Goal: Transaction & Acquisition: Purchase product/service

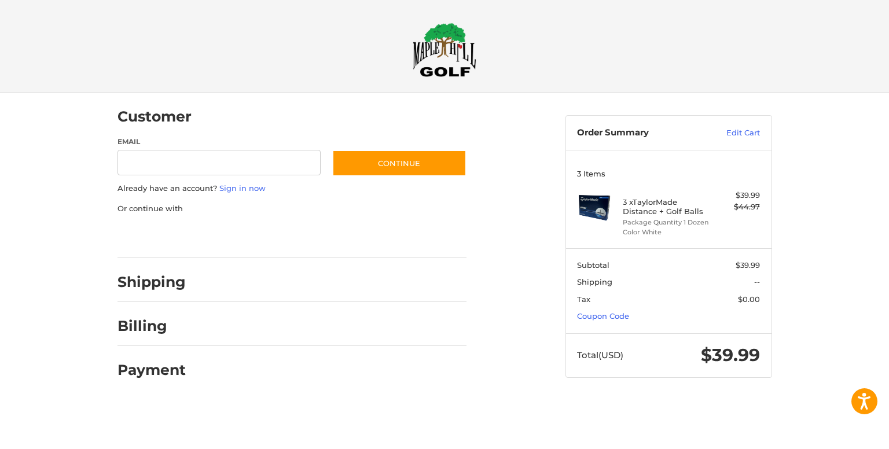
click at [0, 401] on div at bounding box center [0, 401] width 0 height 0
click at [737, 401] on div at bounding box center [444, 401] width 889 height 0
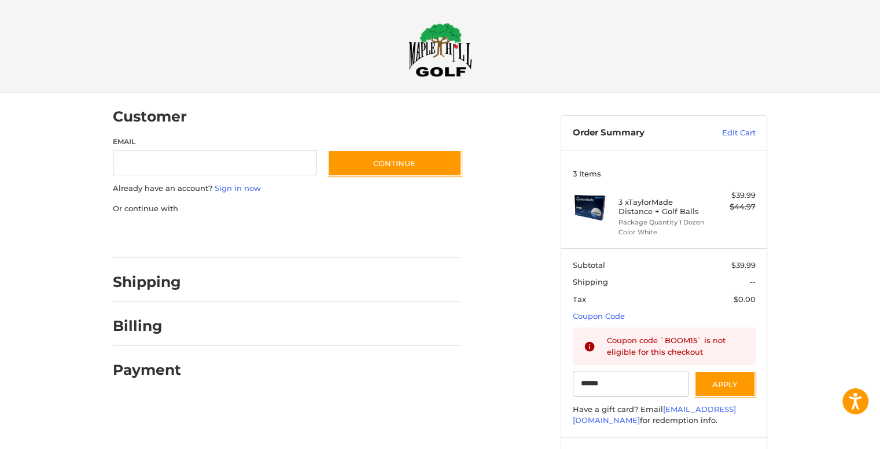
type input "******"
click at [244, 187] on link "Sign in now" at bounding box center [238, 187] width 46 height 9
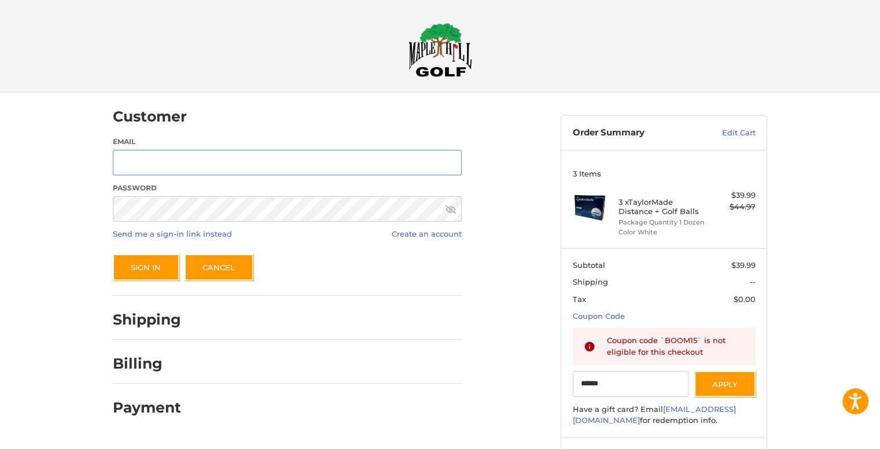
click at [244, 164] on input "Email" at bounding box center [287, 163] width 349 height 26
type input "**********"
click at [17, 419] on div "**********" at bounding box center [440, 299] width 880 height 412
click at [454, 208] on icon at bounding box center [451, 209] width 10 height 8
click at [451, 207] on icon at bounding box center [451, 209] width 10 height 10
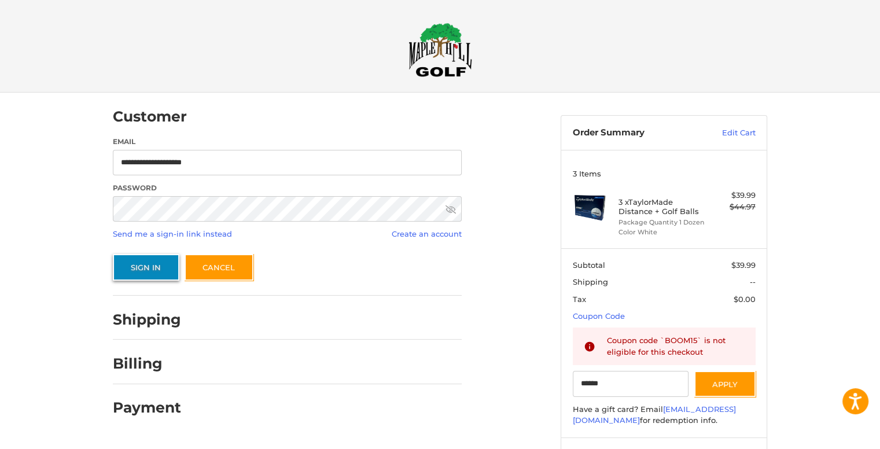
click at [161, 266] on button "Sign In" at bounding box center [146, 267] width 67 height 27
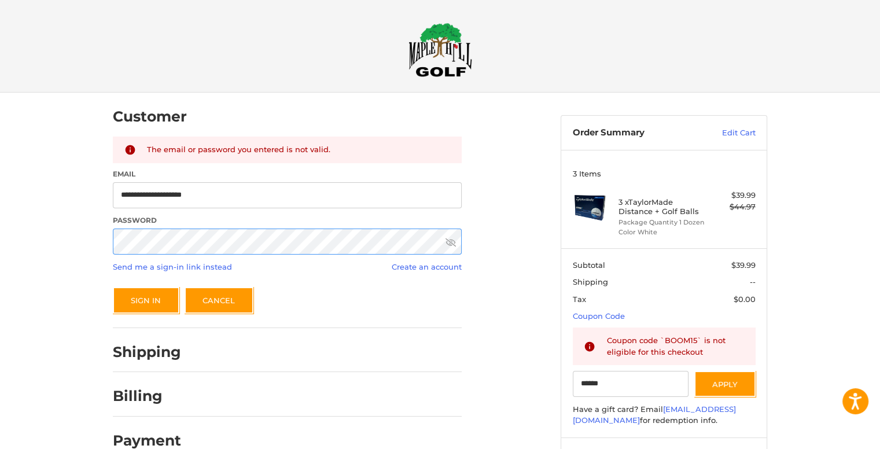
click at [113, 287] on button "Sign In" at bounding box center [146, 300] width 67 height 27
click at [172, 266] on link "Send me a sign-in link instead" at bounding box center [172, 266] width 119 height 9
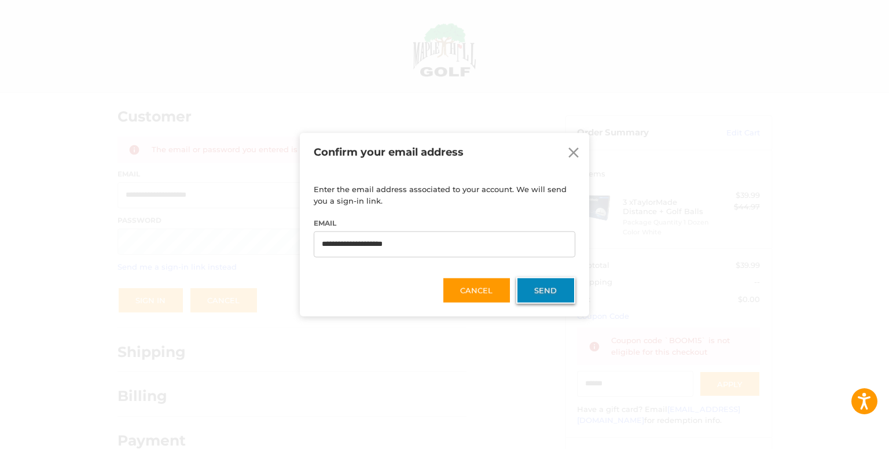
click at [521, 290] on button "Send" at bounding box center [545, 290] width 59 height 27
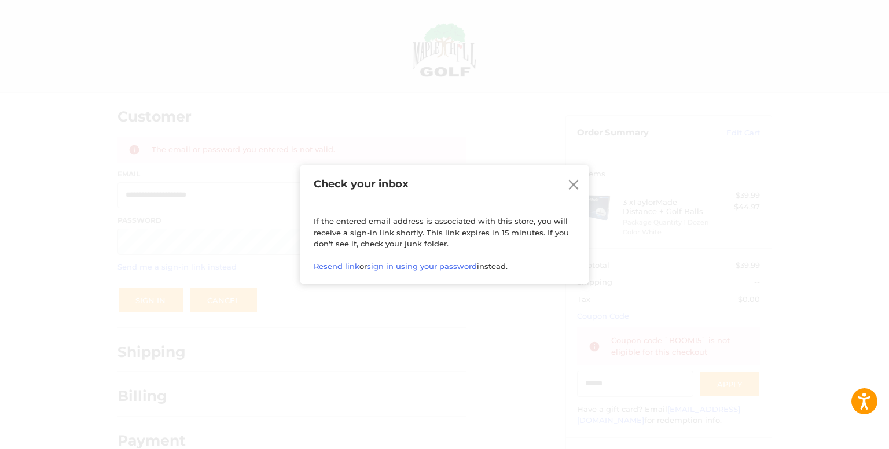
click at [570, 180] on icon at bounding box center [573, 185] width 10 height 10
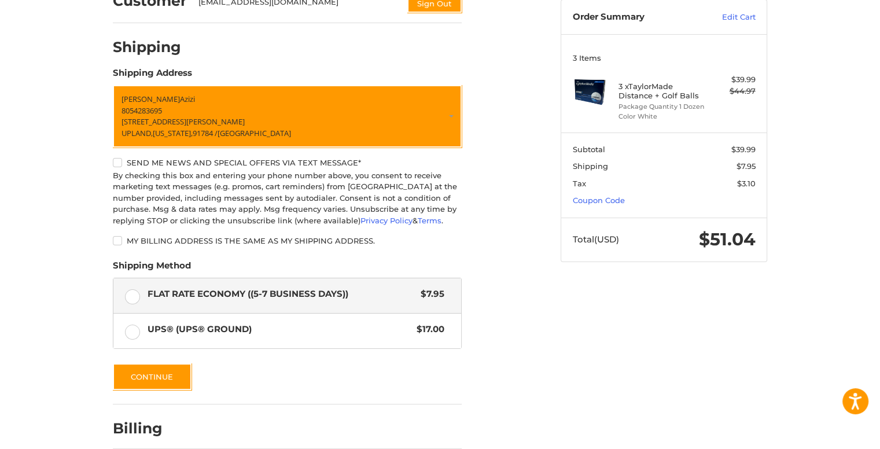
scroll to position [119, 0]
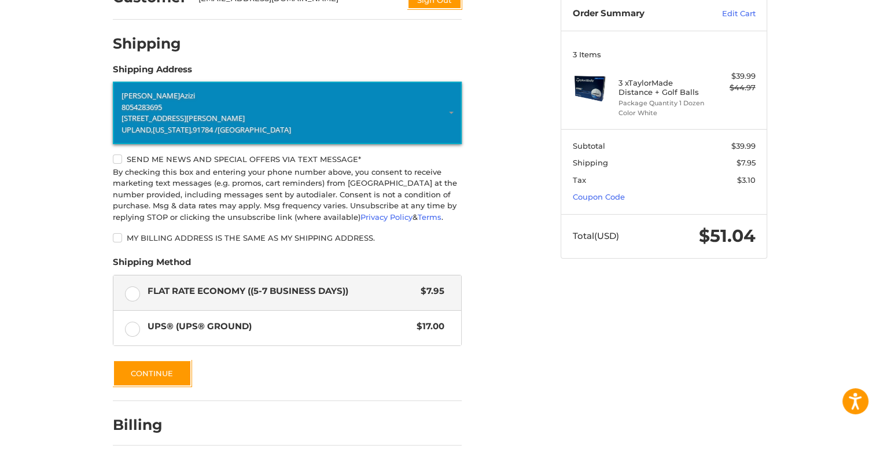
click at [204, 109] on p "8054283695" at bounding box center [288, 108] width 332 height 12
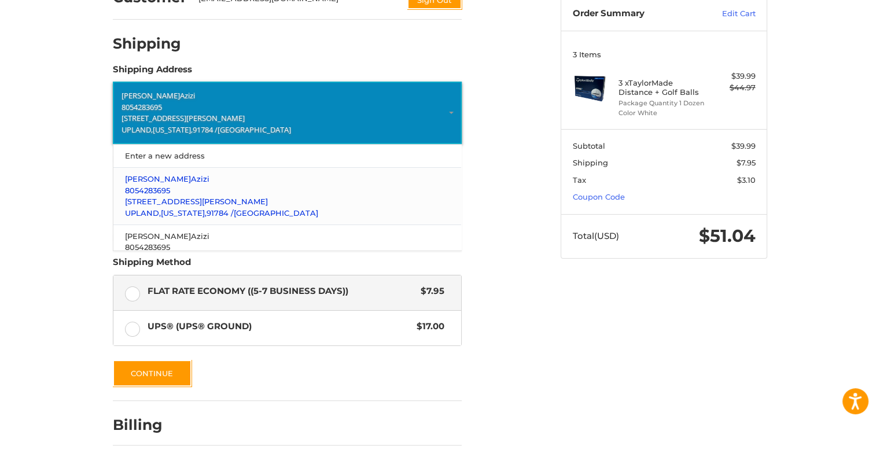
click at [178, 201] on span "[STREET_ADDRESS][PERSON_NAME]" at bounding box center [196, 201] width 143 height 9
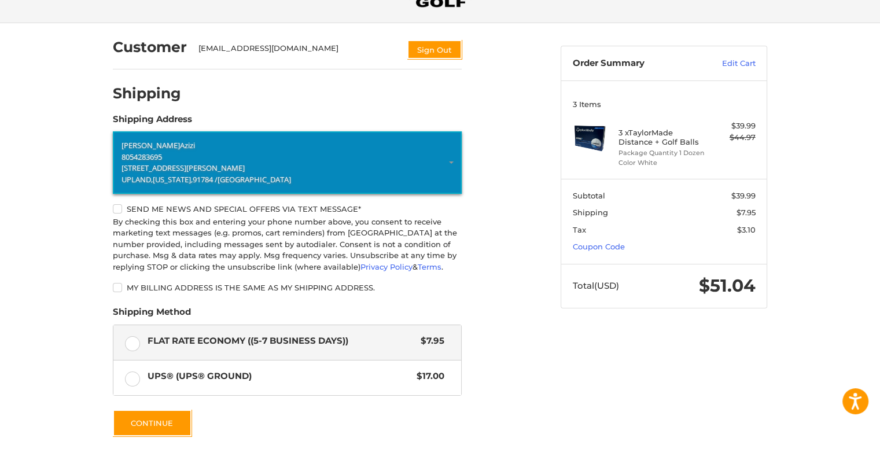
scroll to position [69, 0]
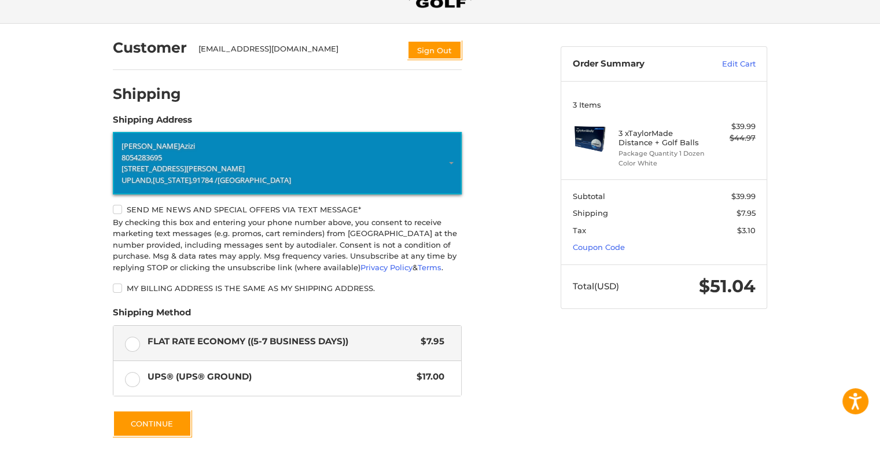
drag, startPoint x: 175, startPoint y: 171, endPoint x: 229, endPoint y: 145, distance: 60.0
click at [229, 145] on p "Aaron Azizi" at bounding box center [288, 147] width 332 height 12
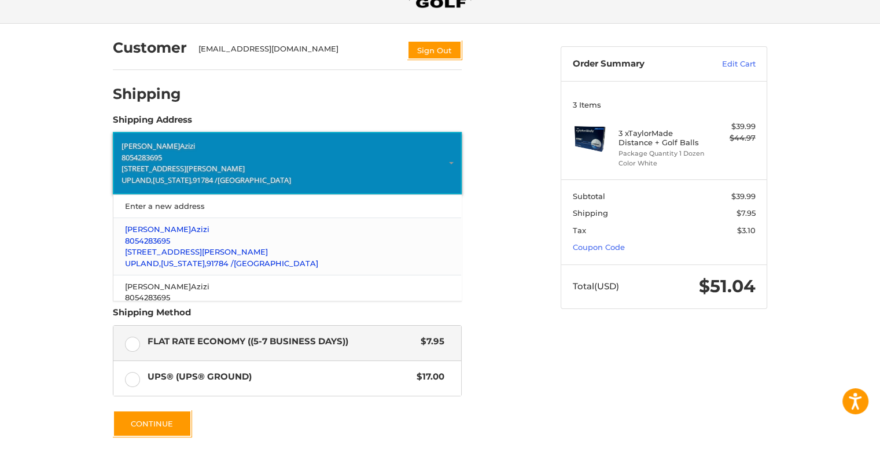
click at [147, 253] on span "[STREET_ADDRESS][PERSON_NAME]" at bounding box center [196, 251] width 143 height 9
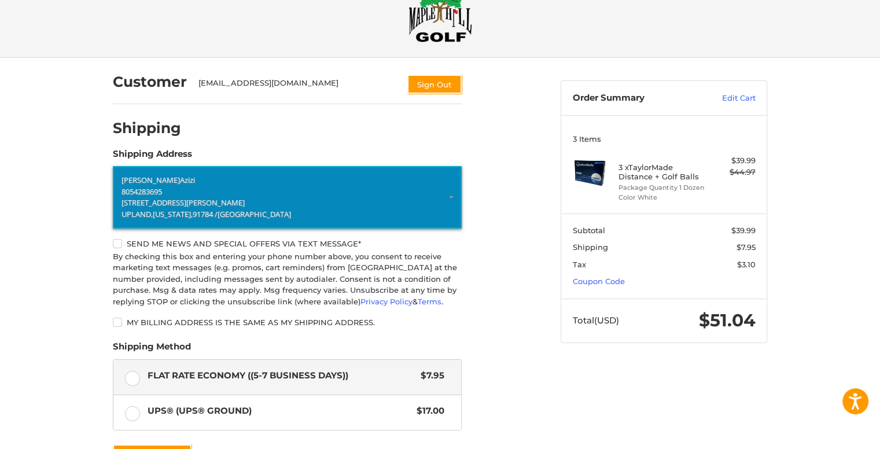
scroll to position [0, 0]
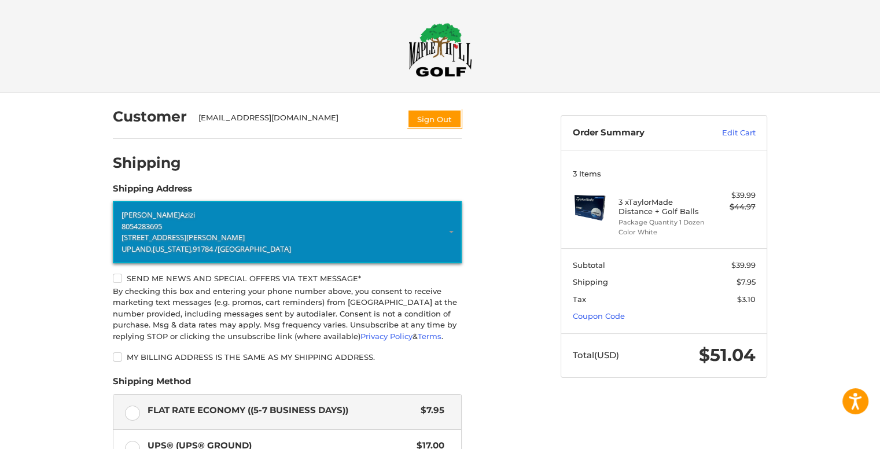
click at [230, 117] on div "[EMAIL_ADDRESS][DOMAIN_NAME]" at bounding box center [297, 120] width 198 height 16
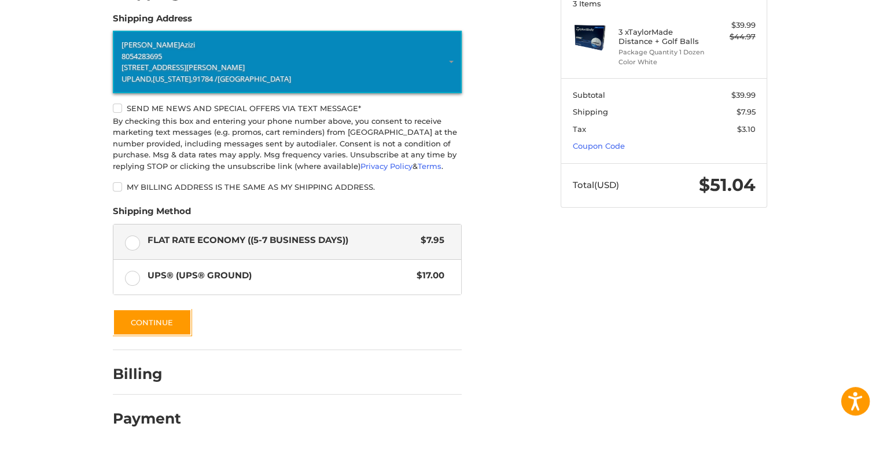
click at [855, 402] on icon "Open accessiBe: accessibility options, statement and help" at bounding box center [855, 403] width 14 height 15
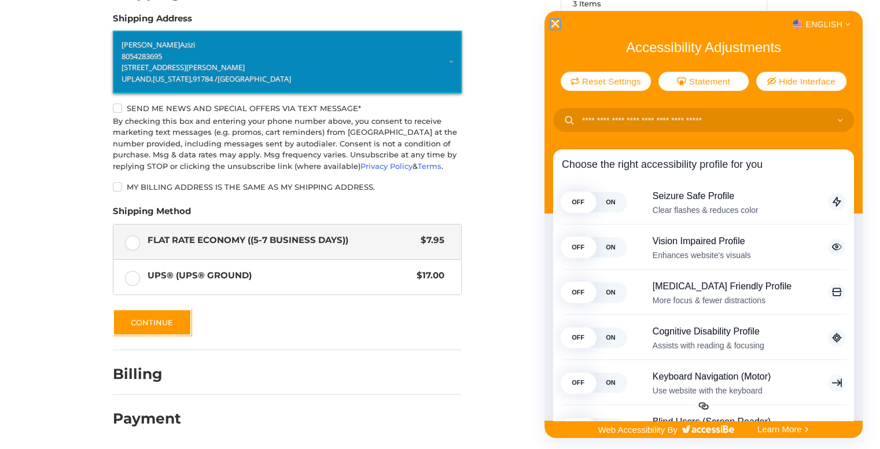
click at [553, 23] on icon "Close Accessibility Interface" at bounding box center [555, 24] width 8 height 8
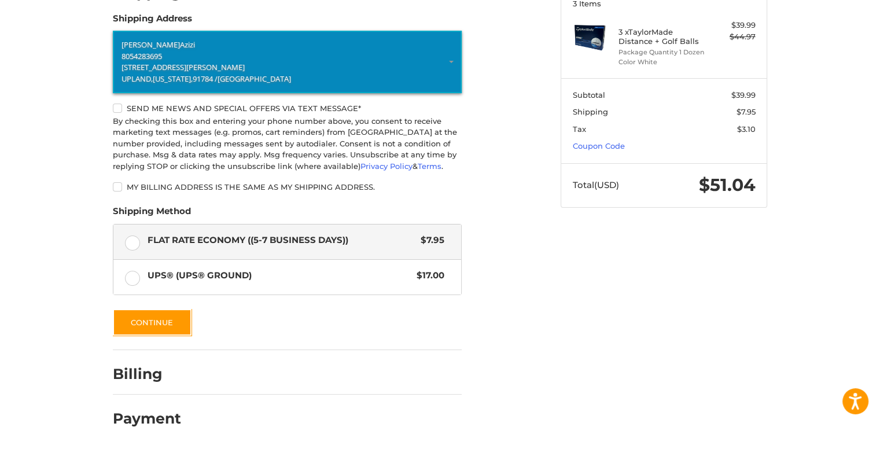
click at [127, 382] on h2 "Billing" at bounding box center [147, 374] width 68 height 18
click at [147, 373] on h2 "Billing" at bounding box center [147, 374] width 68 height 18
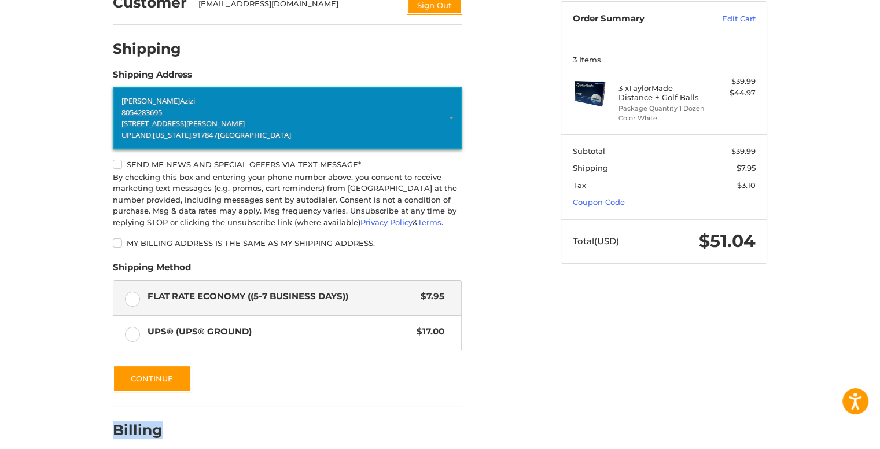
scroll to position [0, 0]
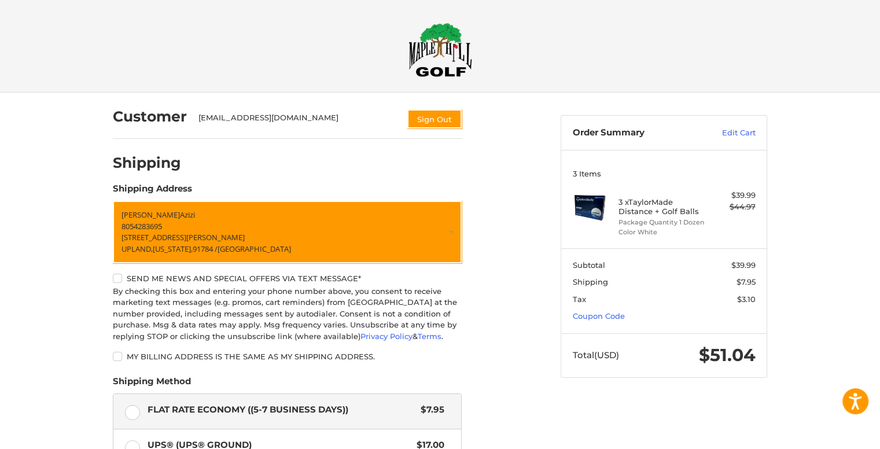
drag, startPoint x: 197, startPoint y: 225, endPoint x: 57, endPoint y: 231, distance: 140.1
click at [57, 231] on div "Customer seniorloanguy@aol.com Sign Out Shipping POWERED BY We’ve got you cover…" at bounding box center [440, 356] width 880 height 527
click at [119, 359] on label "My billing address is the same as my shipping address." at bounding box center [287, 356] width 349 height 9
click at [731, 132] on link "Edit Cart" at bounding box center [726, 133] width 58 height 12
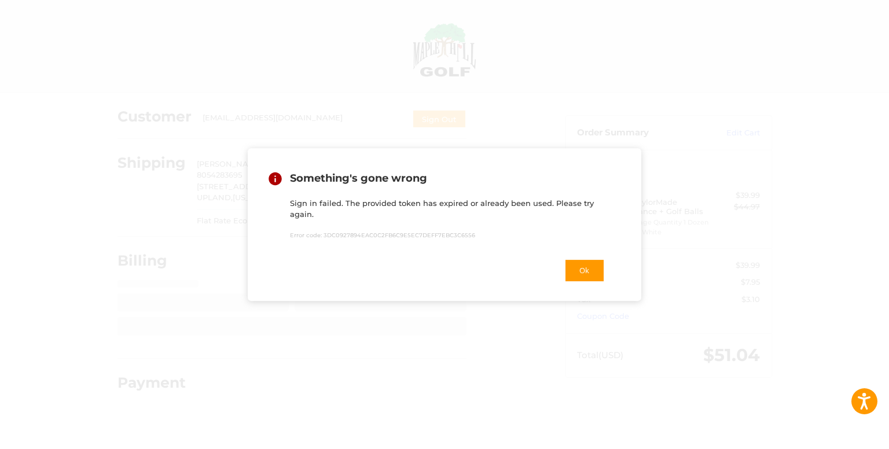
select select "**"
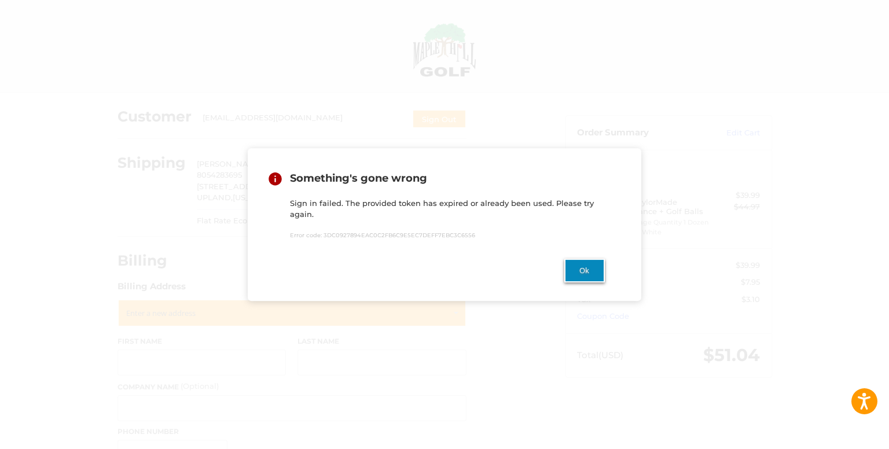
click at [581, 281] on button "Ok" at bounding box center [584, 271] width 41 height 24
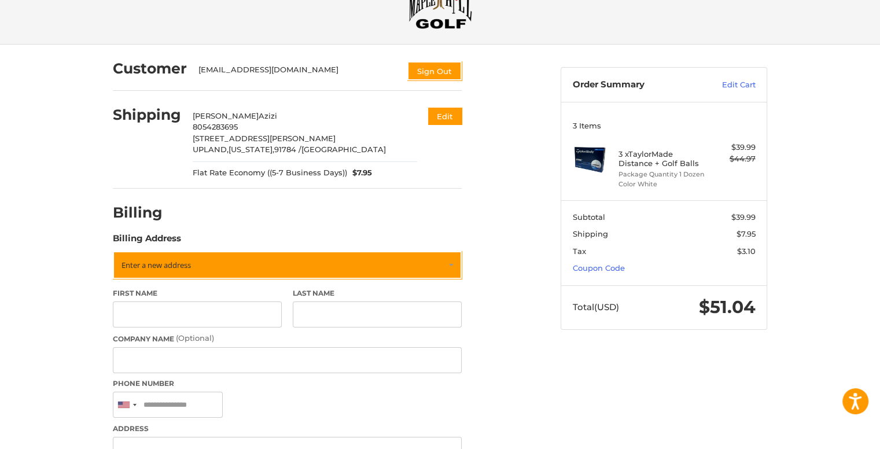
scroll to position [51, 0]
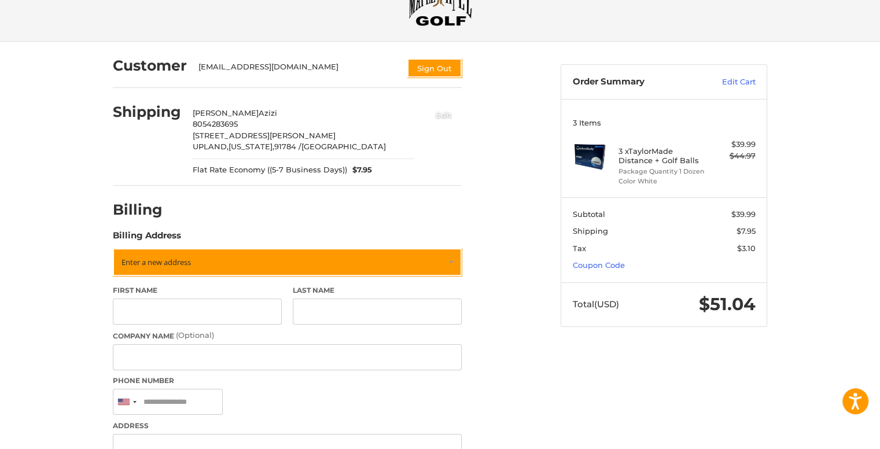
click at [437, 116] on button "Edit" at bounding box center [444, 114] width 36 height 19
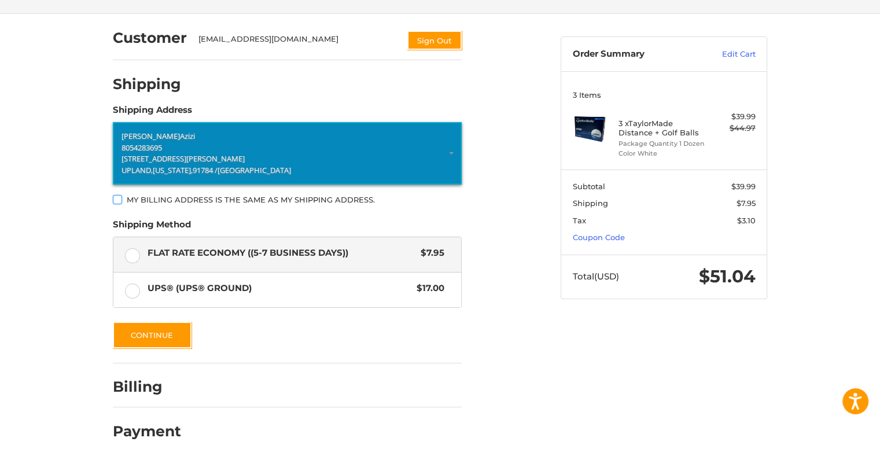
scroll to position [93, 0]
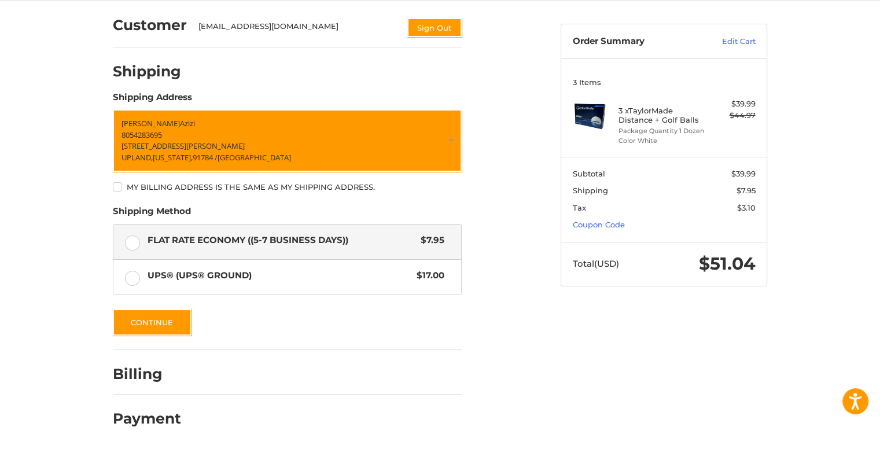
click at [119, 186] on label "My billing address is the same as my shipping address." at bounding box center [287, 186] width 349 height 9
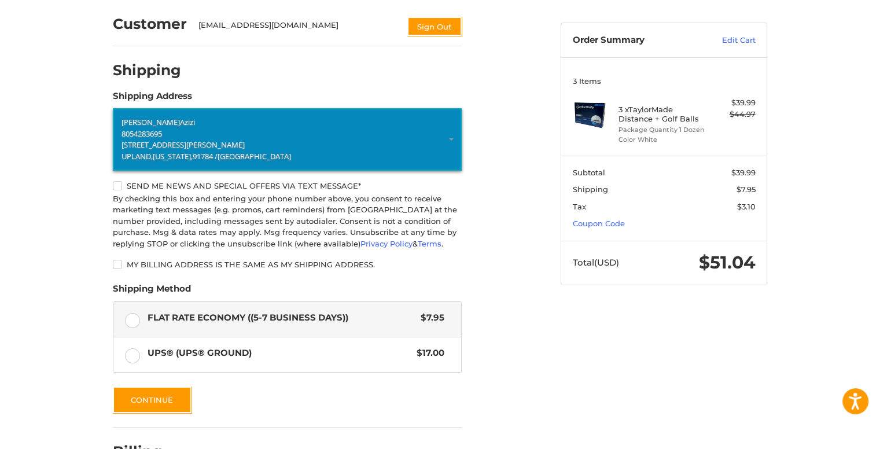
click at [170, 157] on span "[US_STATE]," at bounding box center [173, 156] width 40 height 10
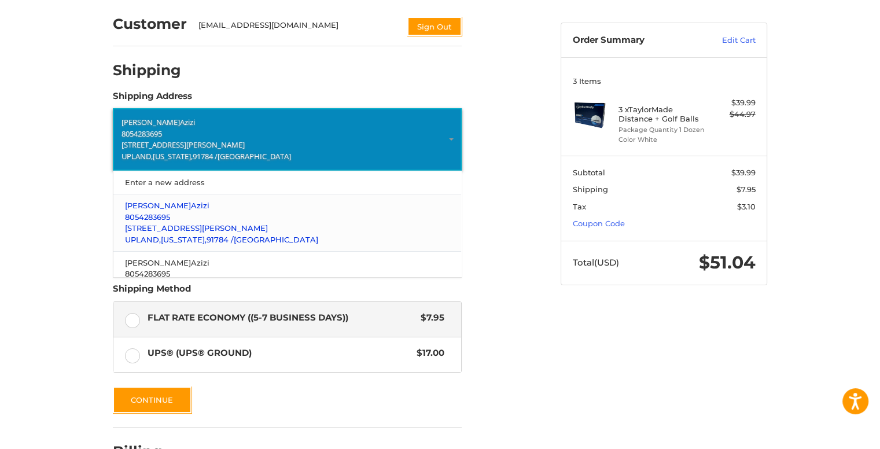
click at [168, 220] on span "8054283695" at bounding box center [147, 216] width 45 height 9
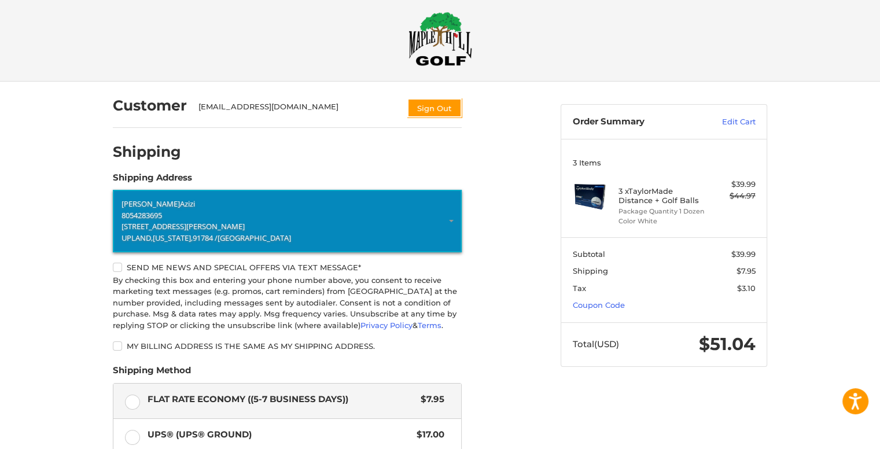
scroll to position [7, 0]
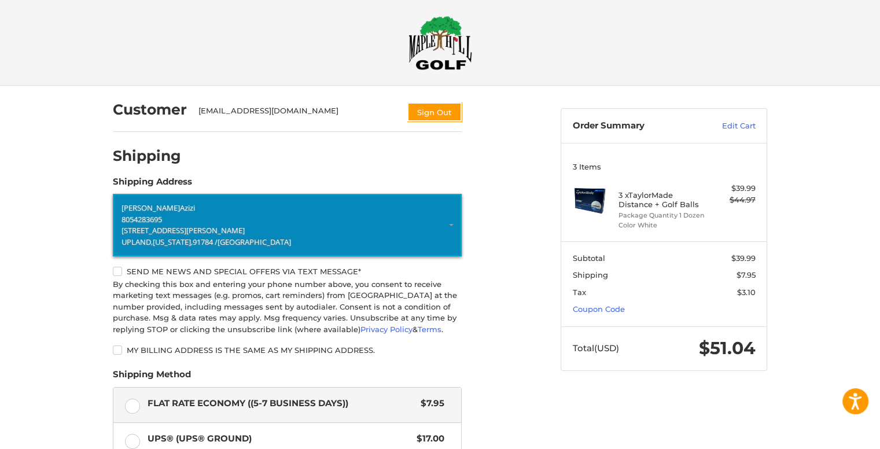
click at [168, 220] on p "8054283695" at bounding box center [288, 220] width 332 height 12
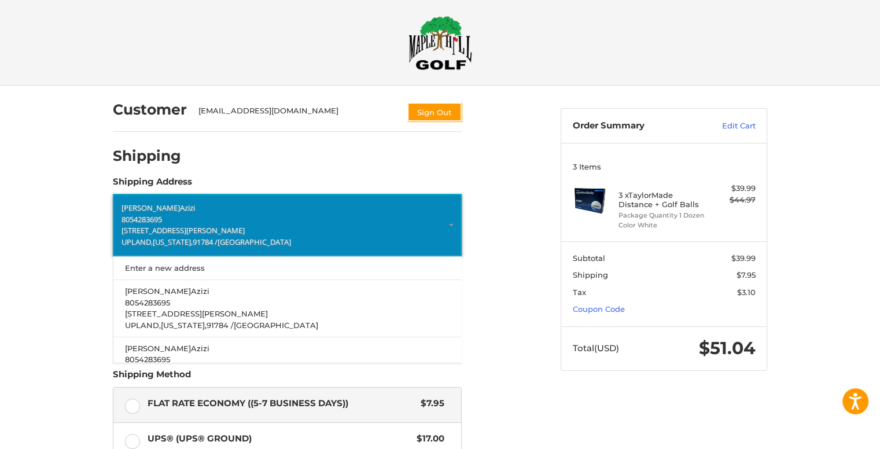
click at [168, 220] on p "8054283695" at bounding box center [288, 220] width 332 height 12
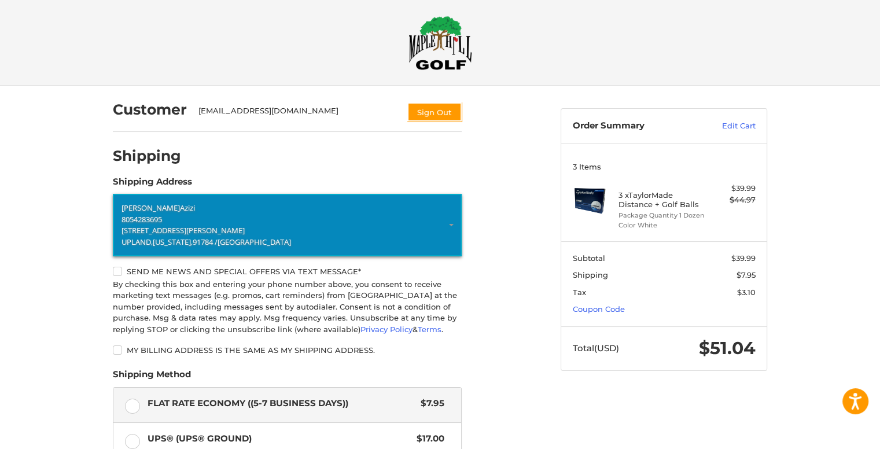
click at [168, 220] on p "8054283695" at bounding box center [288, 220] width 332 height 12
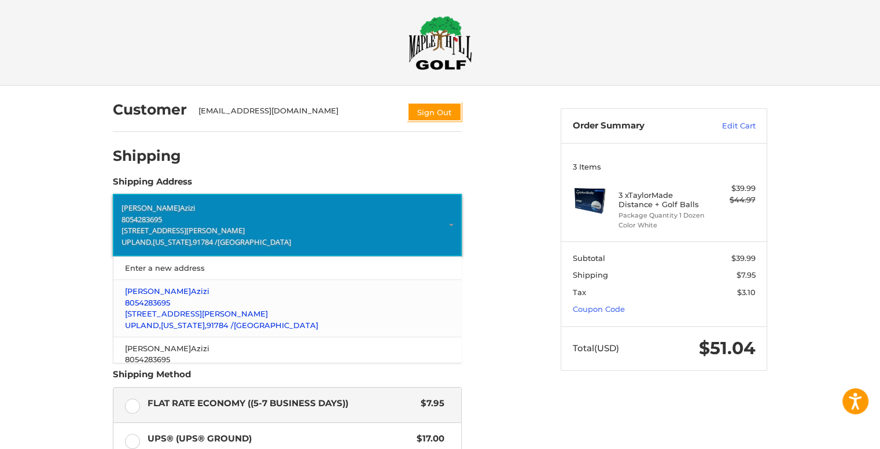
click at [194, 311] on span "[STREET_ADDRESS][PERSON_NAME]" at bounding box center [196, 313] width 143 height 9
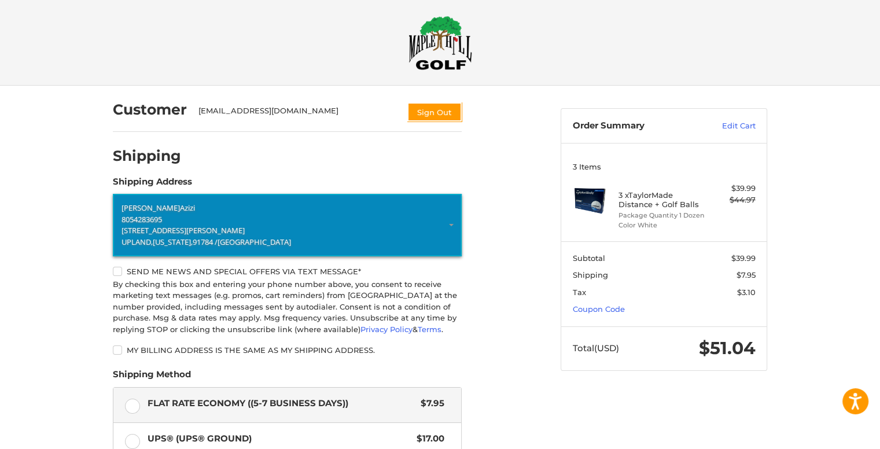
click at [194, 311] on div "By checking this box and entering your phone number above, you consent to recei…" at bounding box center [287, 307] width 349 height 57
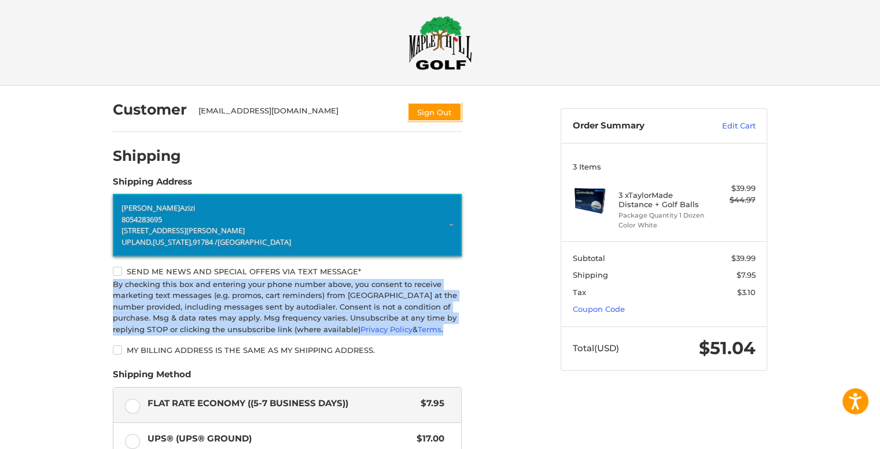
click at [194, 311] on div "By checking this box and entering your phone number above, you consent to recei…" at bounding box center [287, 307] width 349 height 57
click at [182, 229] on span "[STREET_ADDRESS][PERSON_NAME]" at bounding box center [183, 230] width 123 height 10
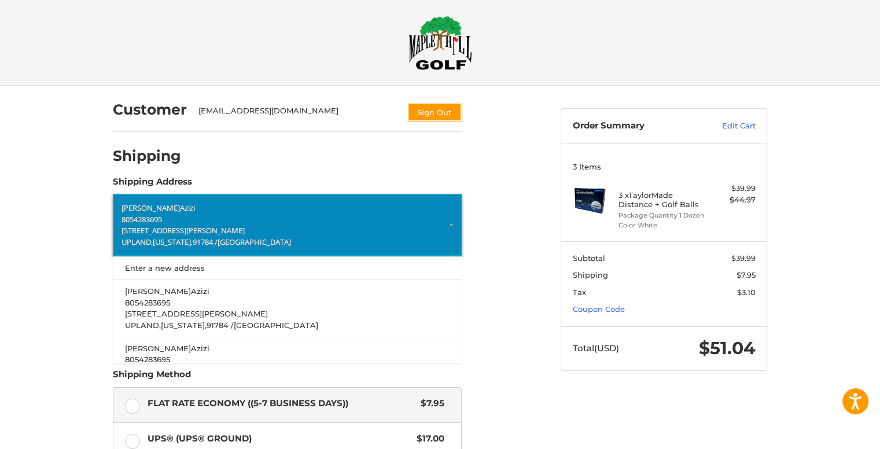
click at [182, 229] on span "[STREET_ADDRESS][PERSON_NAME]" at bounding box center [183, 230] width 123 height 10
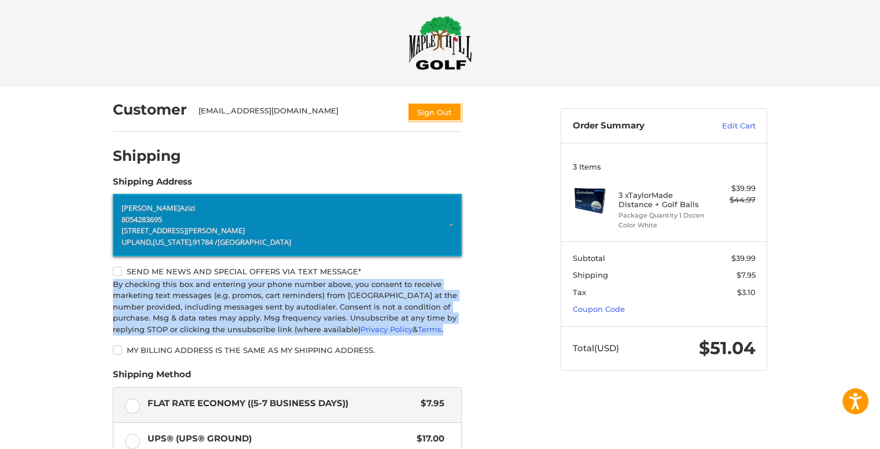
click at [179, 230] on span "[STREET_ADDRESS][PERSON_NAME]" at bounding box center [183, 230] width 123 height 10
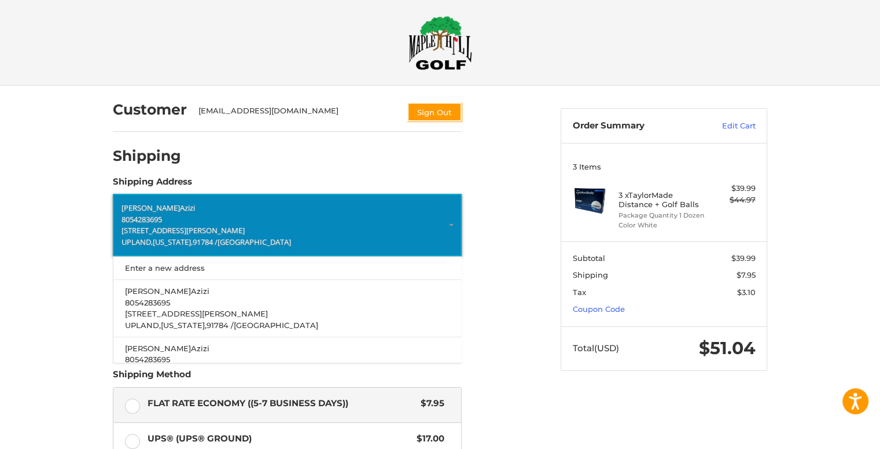
click at [179, 230] on span "[STREET_ADDRESS][PERSON_NAME]" at bounding box center [183, 230] width 123 height 10
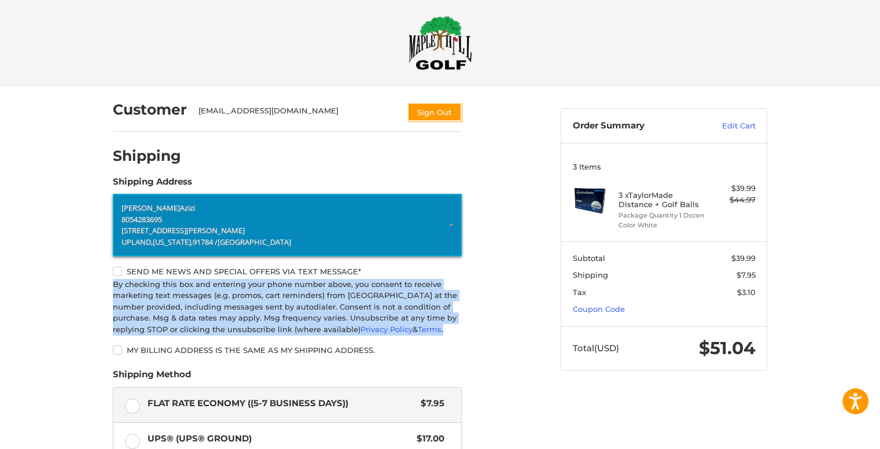
click at [179, 230] on span "[STREET_ADDRESS][PERSON_NAME]" at bounding box center [183, 230] width 123 height 10
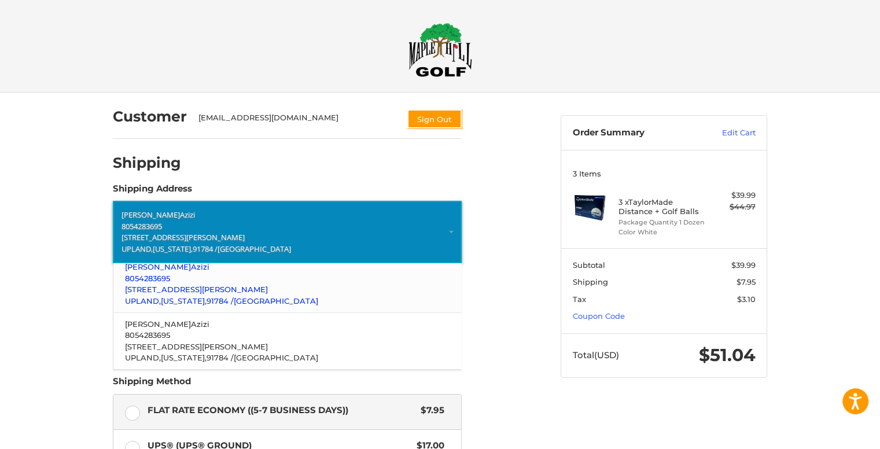
scroll to position [39, 0]
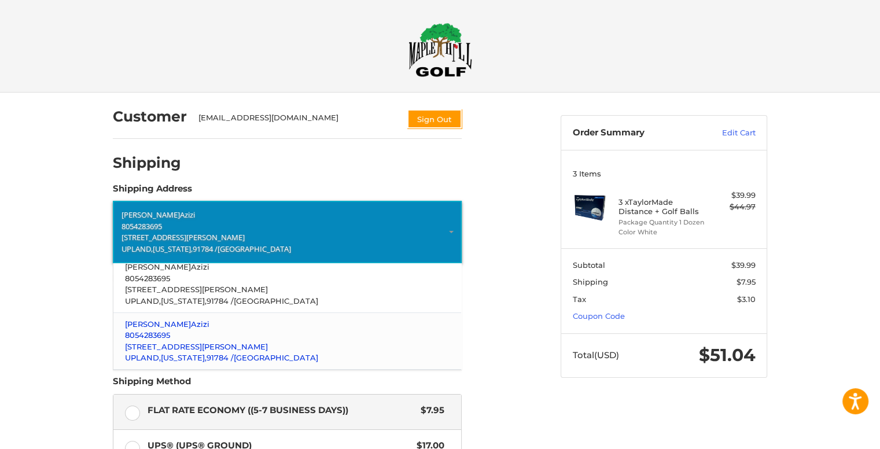
click at [201, 341] on p "[STREET_ADDRESS][PERSON_NAME]" at bounding box center [287, 347] width 325 height 12
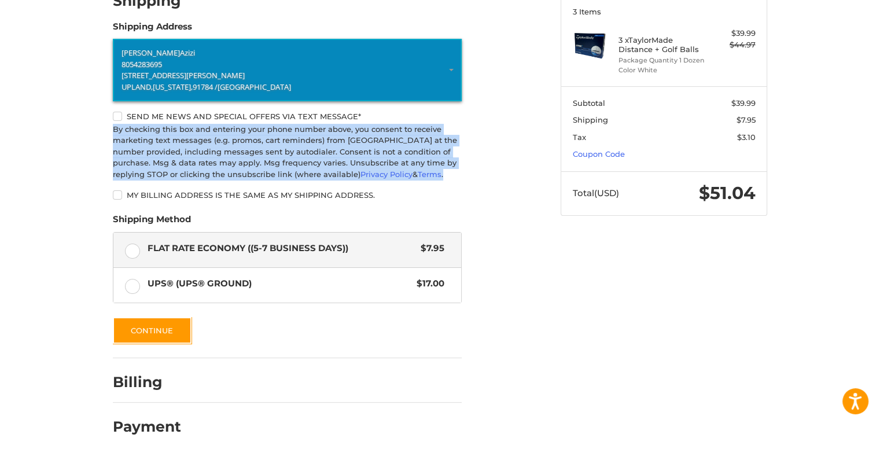
scroll to position [171, 0]
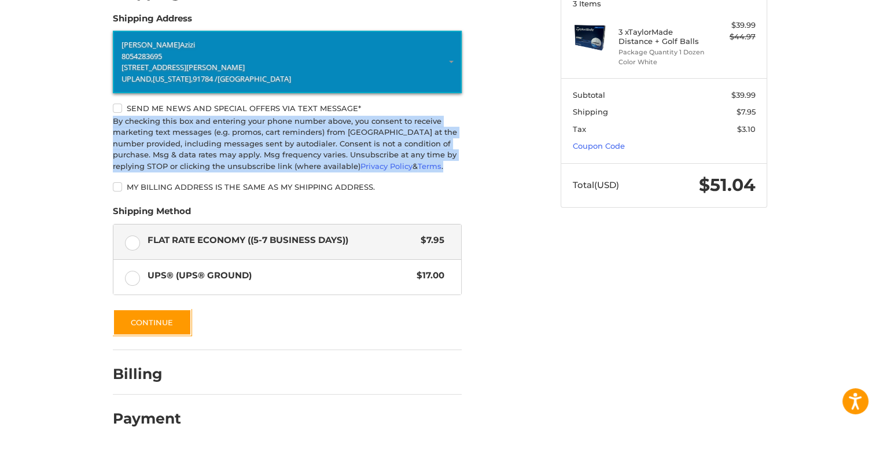
click at [450, 62] on link "[PERSON_NAME] 8054283695 [STREET_ADDRESS][PERSON_NAME][US_STATE]" at bounding box center [287, 62] width 349 height 62
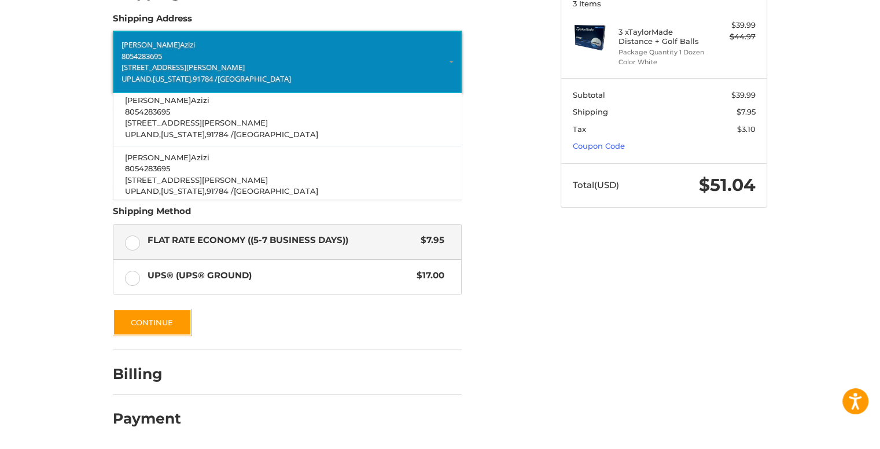
scroll to position [39, 0]
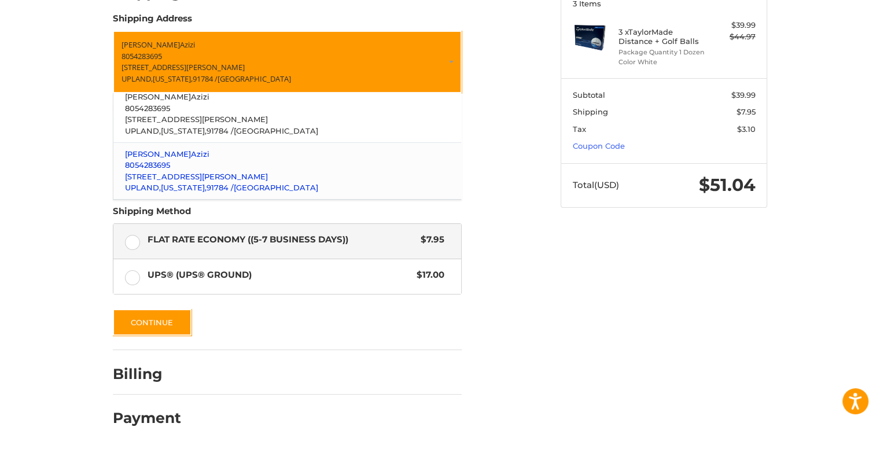
click at [331, 160] on p "8054283695" at bounding box center [287, 166] width 325 height 12
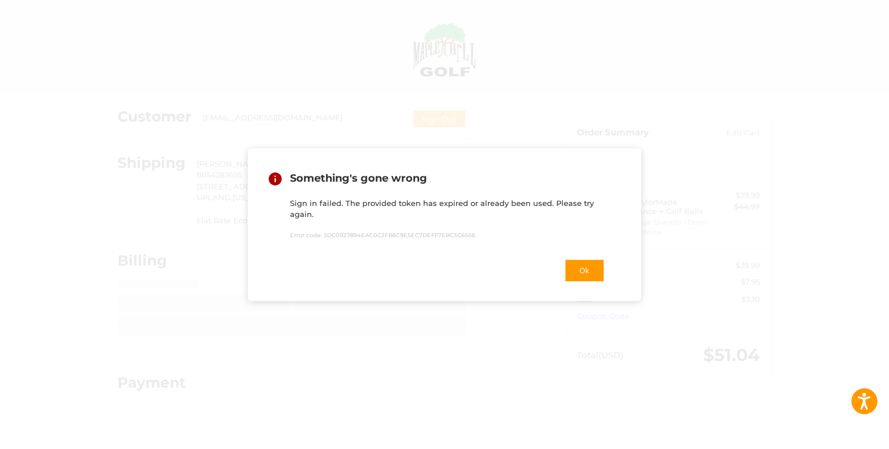
select select "**"
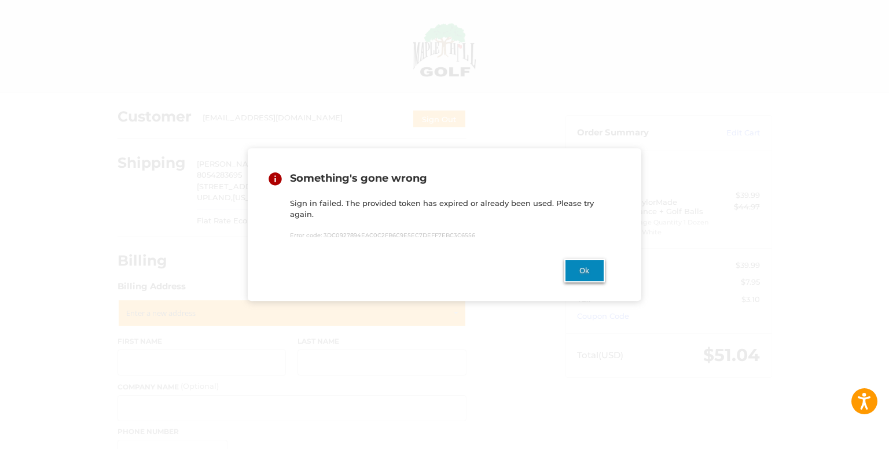
click at [579, 267] on button "Ok" at bounding box center [584, 271] width 41 height 24
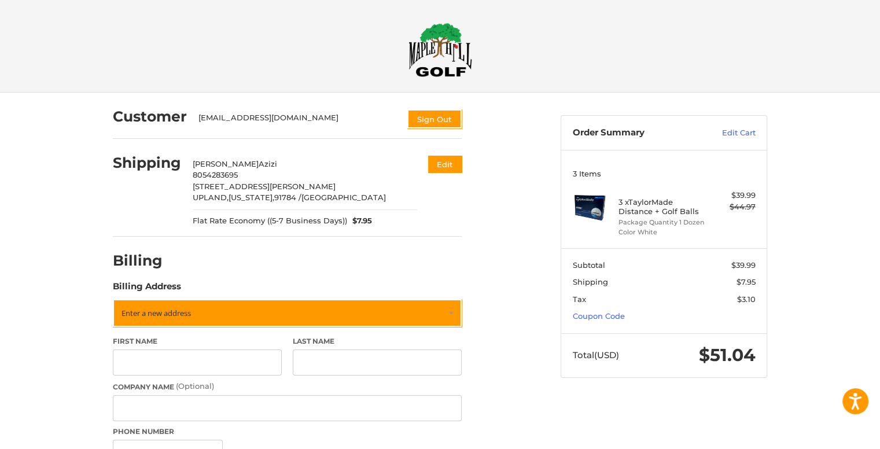
click at [440, 161] on button "Edit" at bounding box center [444, 165] width 36 height 19
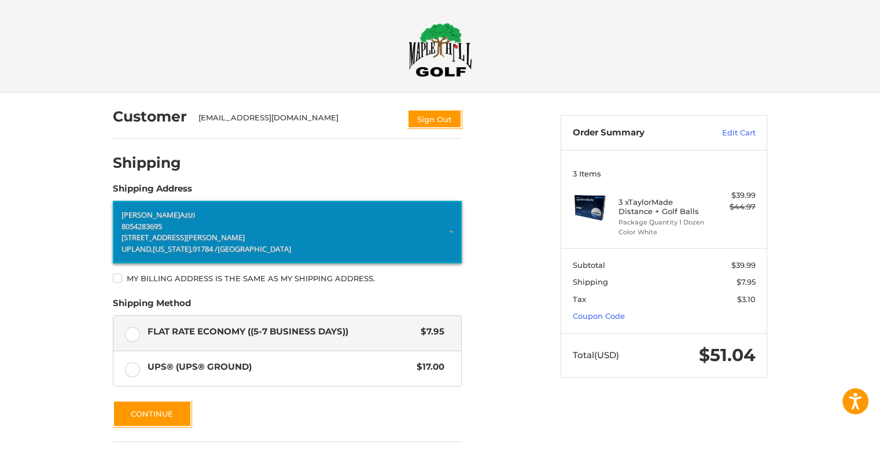
click at [307, 256] on link "[PERSON_NAME] 8054283695 [STREET_ADDRESS][PERSON_NAME][US_STATE]" at bounding box center [287, 232] width 349 height 62
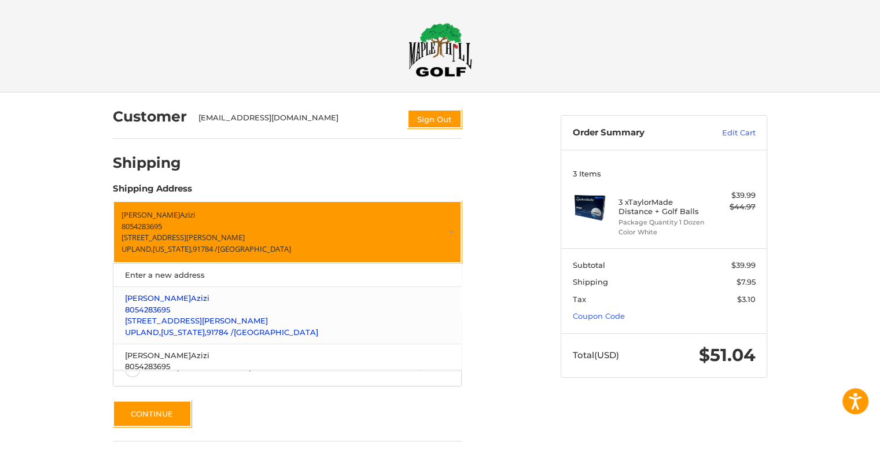
click at [289, 322] on p "[STREET_ADDRESS][PERSON_NAME]" at bounding box center [287, 321] width 325 height 12
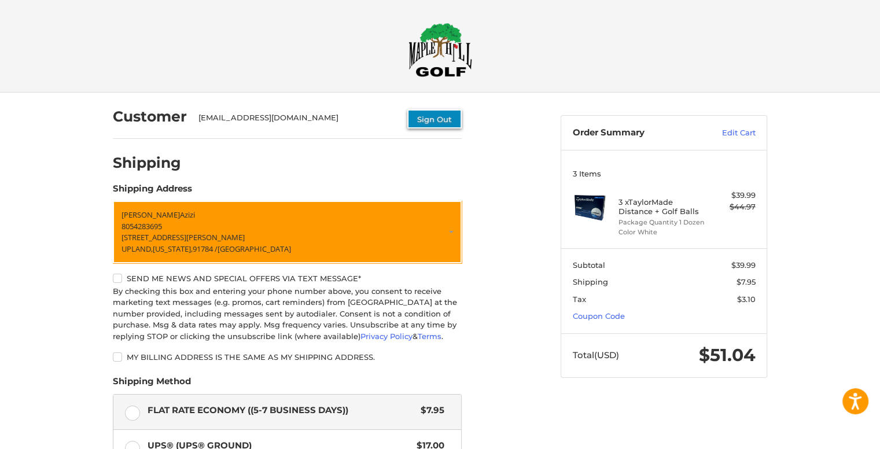
click at [414, 120] on button "Sign Out" at bounding box center [434, 118] width 54 height 19
